Goal: Check status

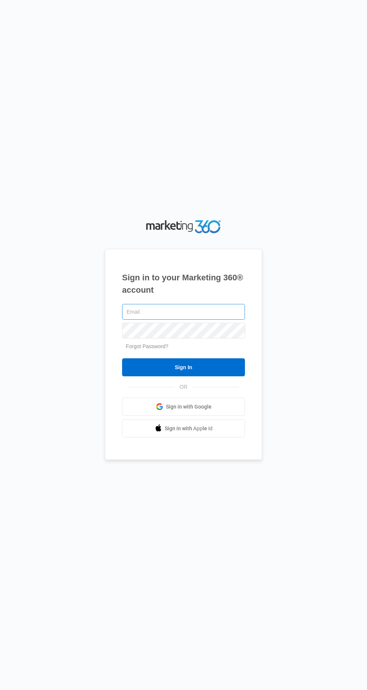
click at [229, 320] on input "text" at bounding box center [183, 312] width 123 height 16
type input "[EMAIL_ADDRESS][DOMAIN_NAME]"
click at [122, 358] on input "Sign In" at bounding box center [183, 367] width 123 height 18
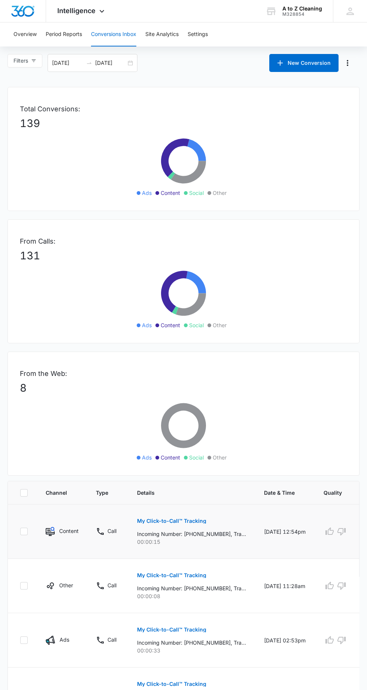
click at [202, 523] on button "My Click-to-Call™ Tracking" at bounding box center [171, 521] width 69 height 18
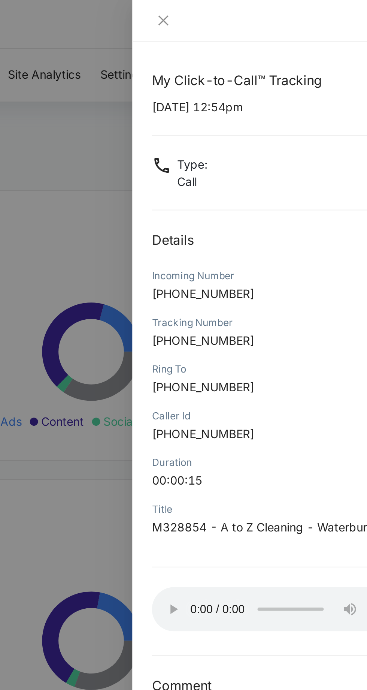
click at [219, 3] on div at bounding box center [284, 9] width 165 height 19
click at [220, 9] on button "Close" at bounding box center [216, 9] width 10 height 7
